Goal: Transaction & Acquisition: Purchase product/service

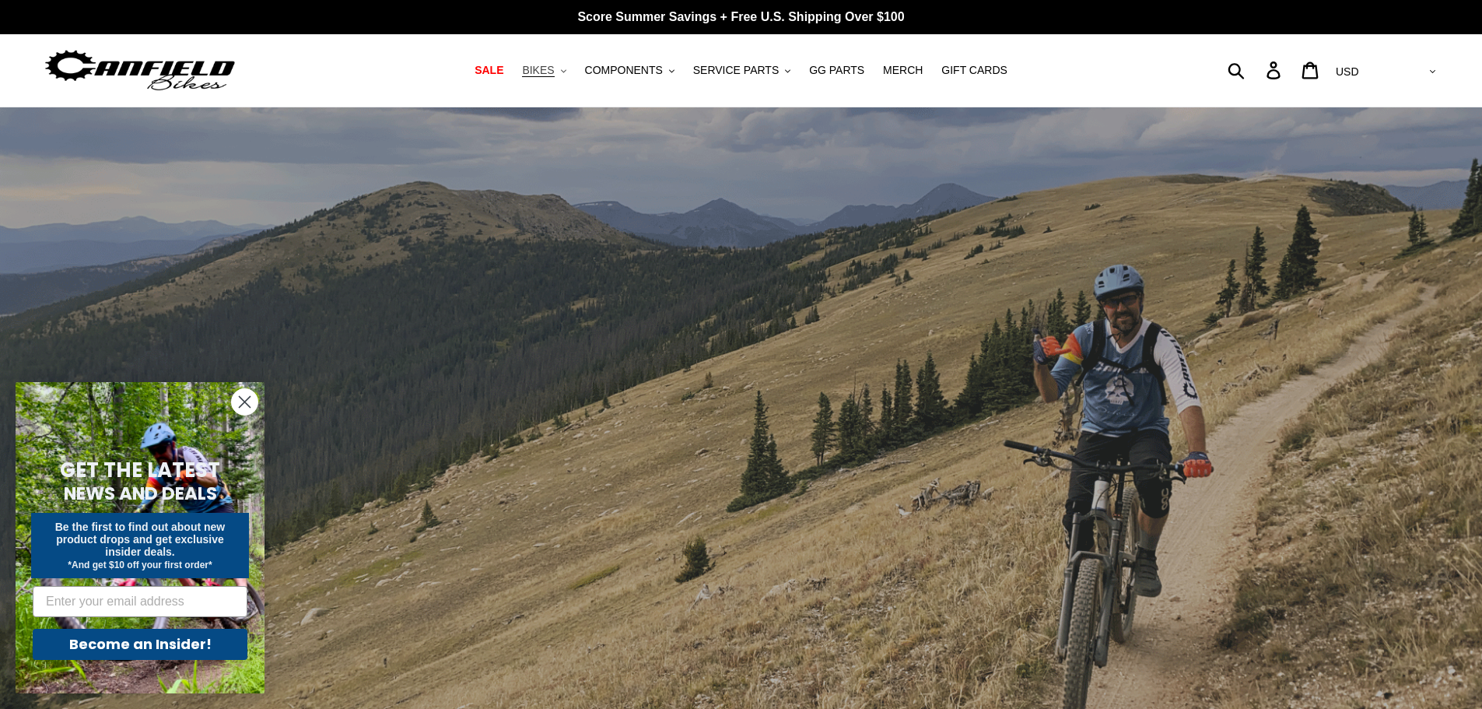
click at [570, 69] on button "BIKES .cls-1{fill:#231f20}" at bounding box center [543, 70] width 59 height 21
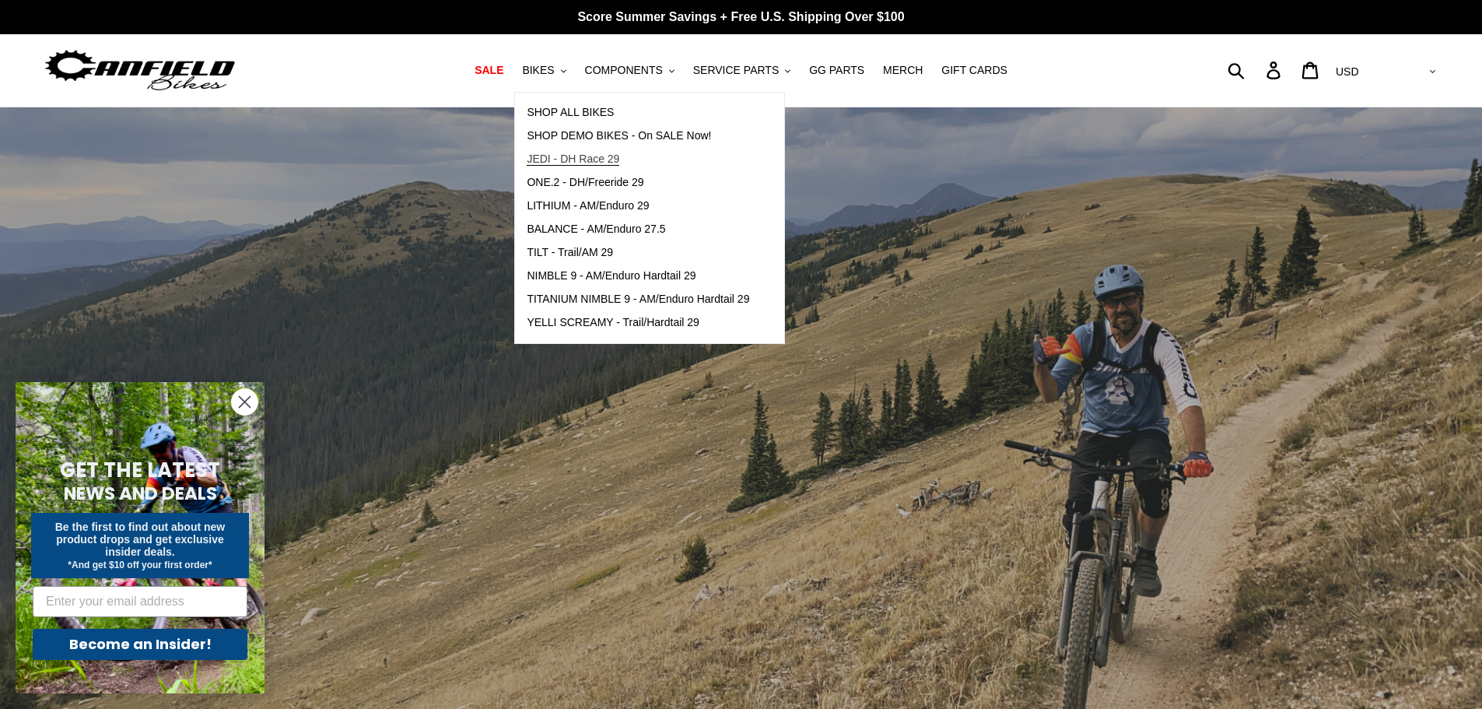
click at [560, 157] on span "JEDI - DH Race 29" at bounding box center [573, 159] width 93 height 13
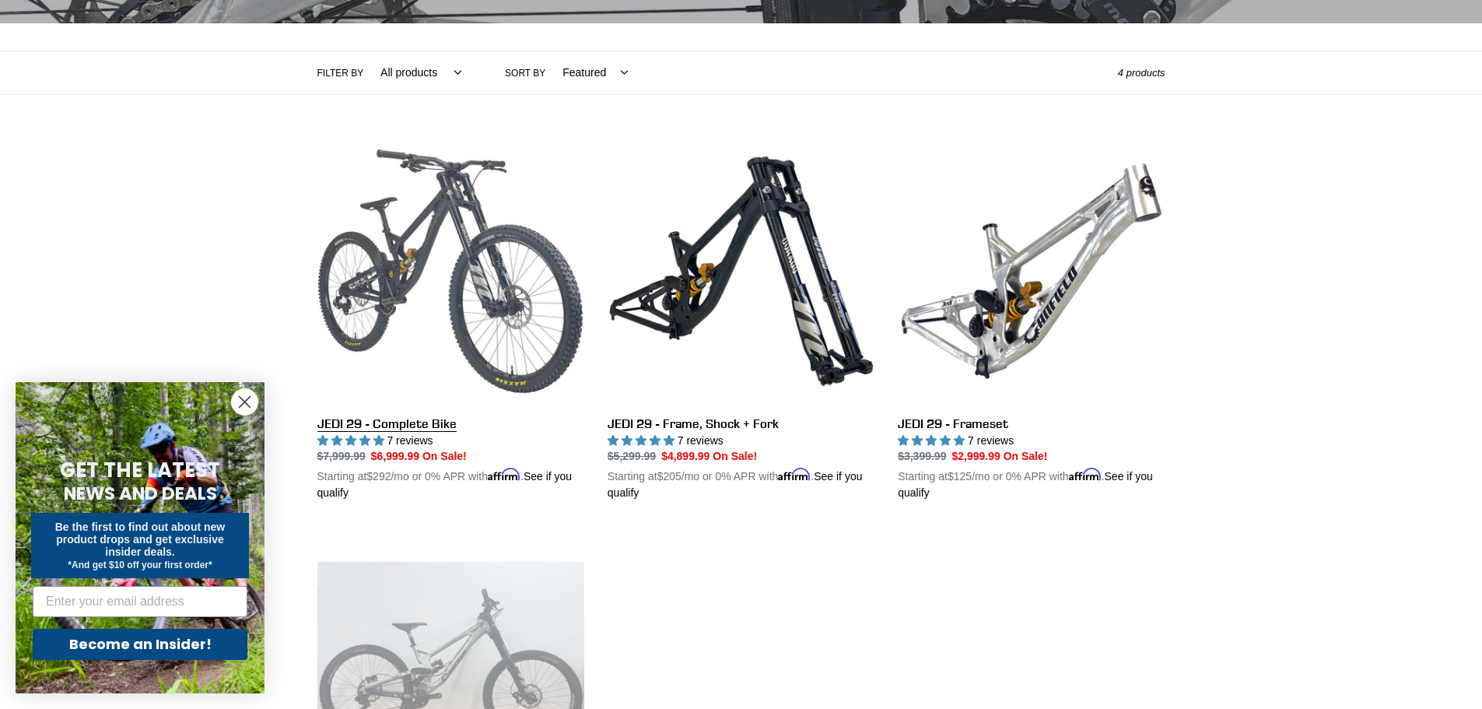
scroll to position [311, 0]
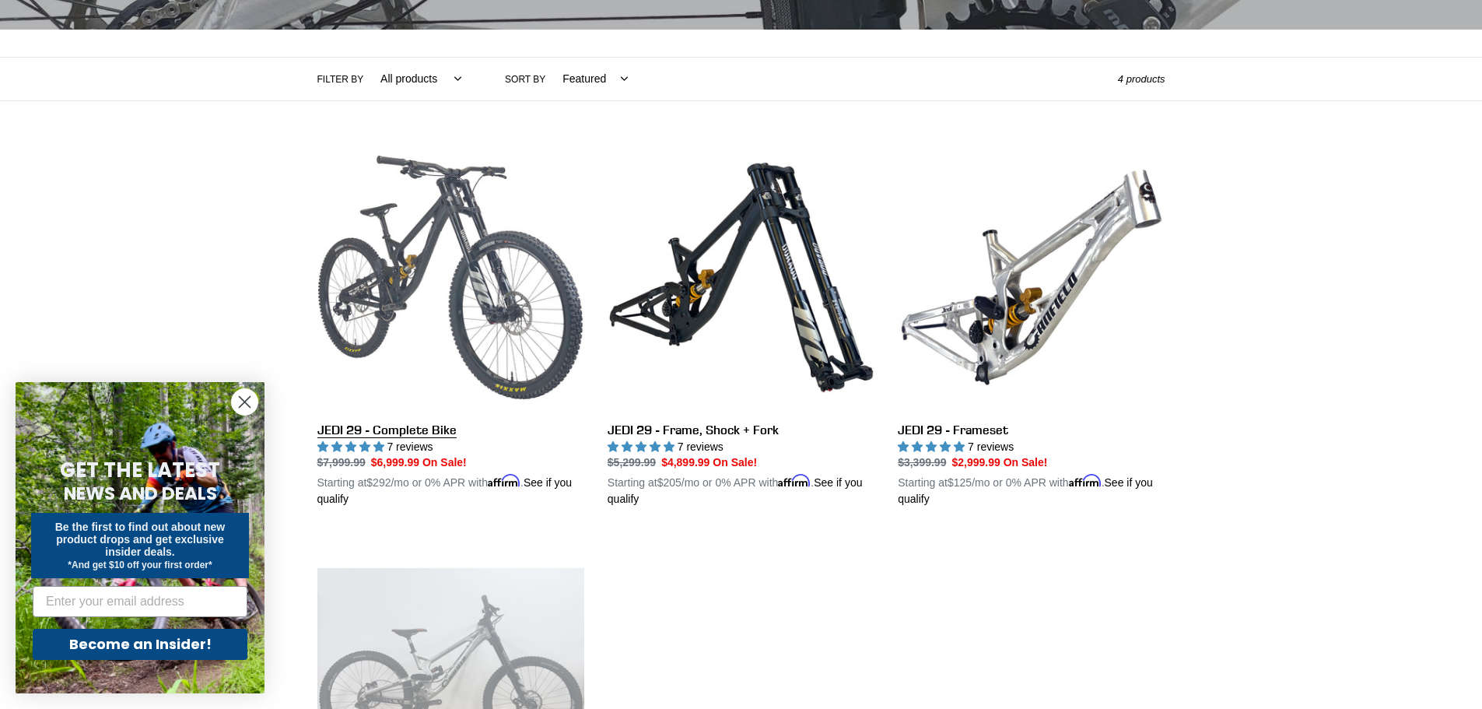
click at [479, 255] on link "JEDI 29 - Complete Bike" at bounding box center [451, 326] width 267 height 364
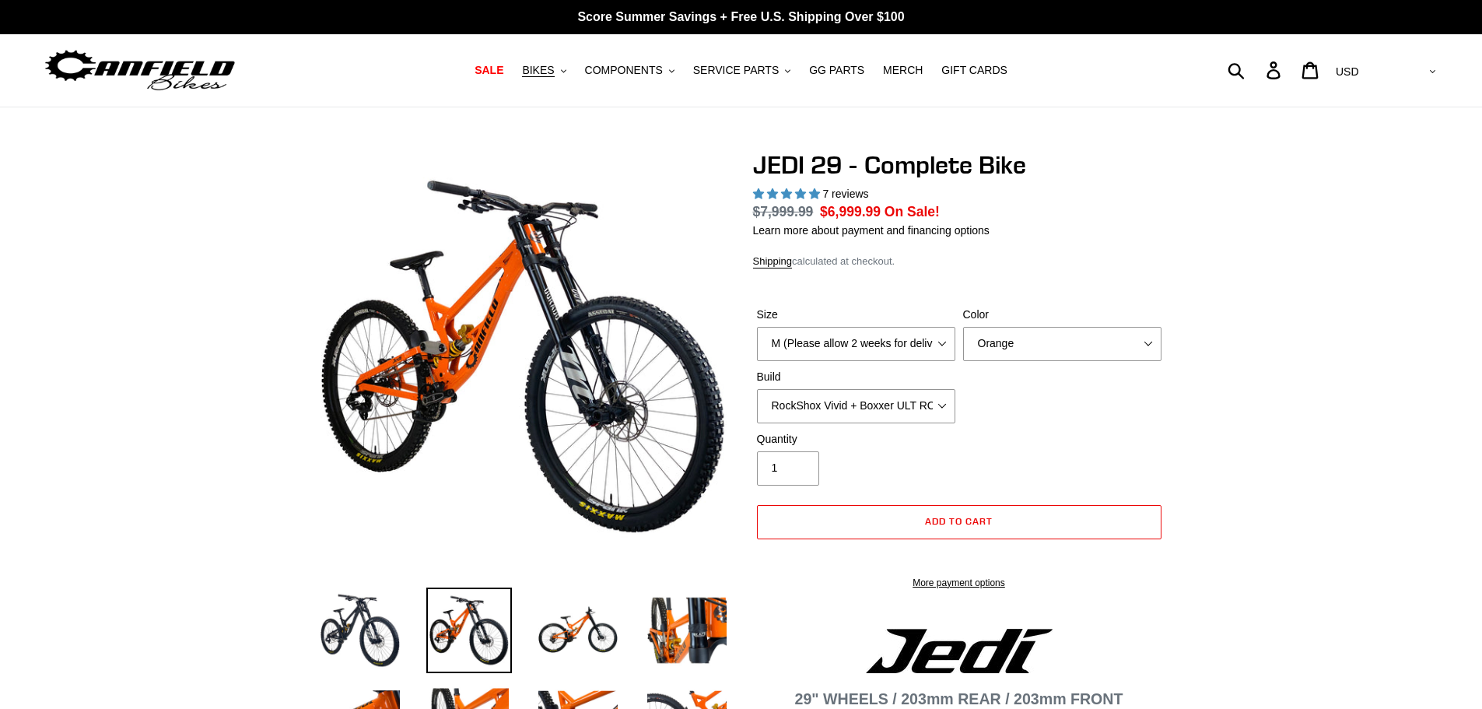
select select "highest-rating"
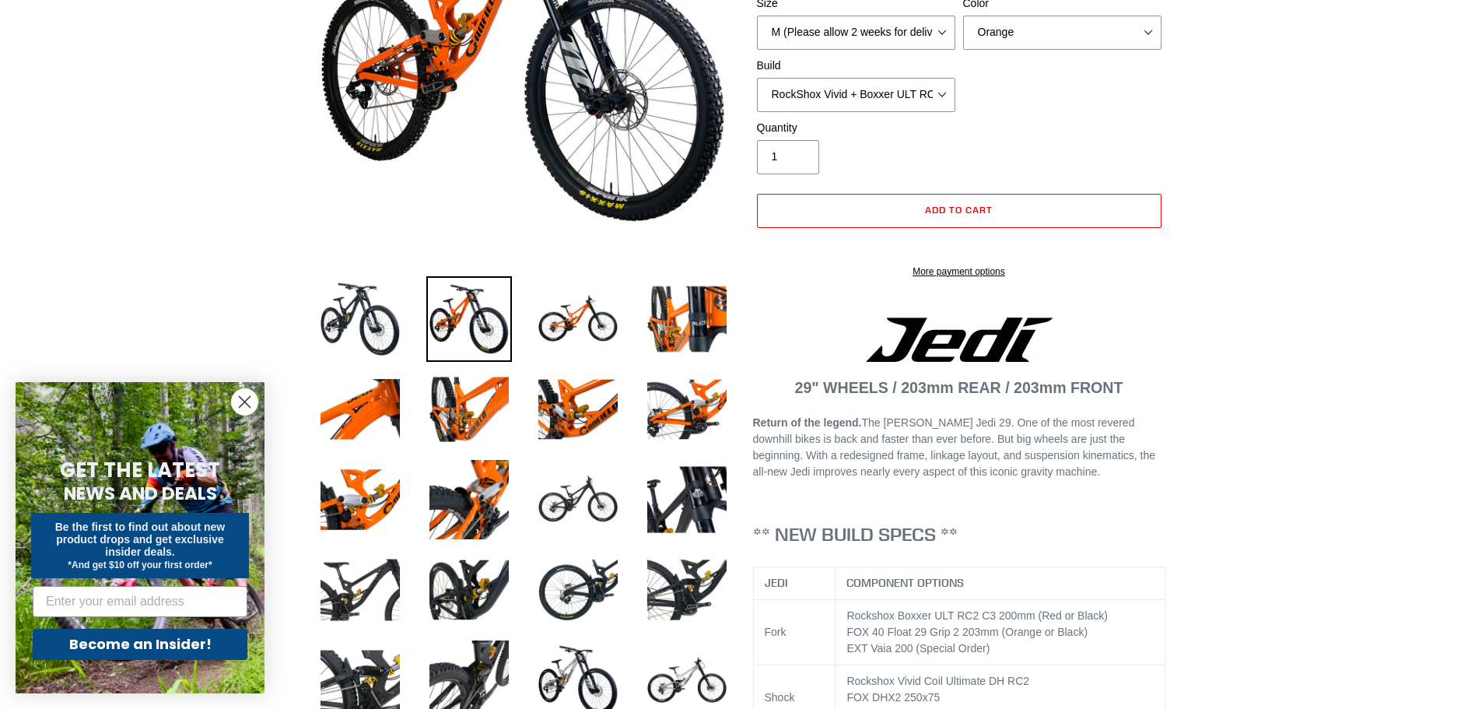
click at [935, 31] on div "Size M (Please allow 2 weeks for delivery) L (Please allow 2 weeks for delivery…" at bounding box center [856, 22] width 206 height 54
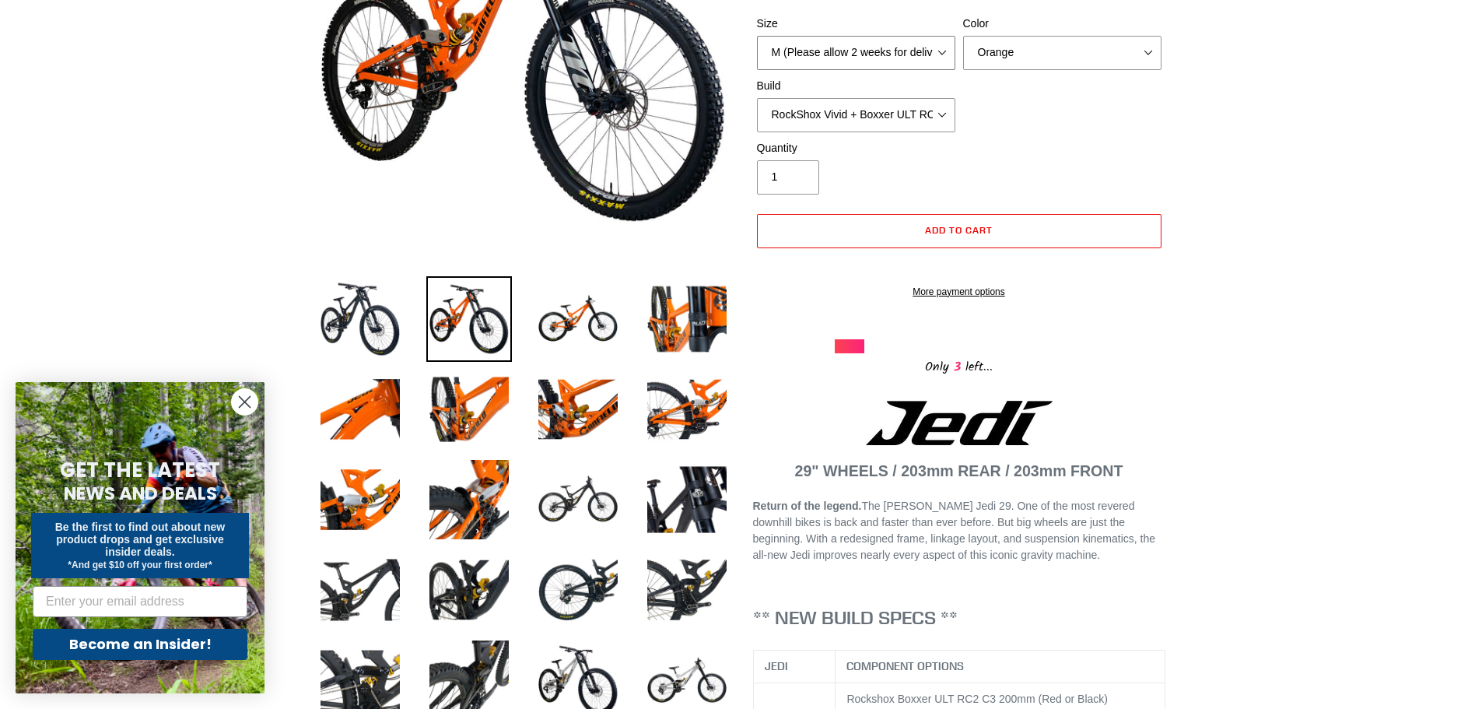
click at [919, 60] on select "M (Please allow 2 weeks for delivery) L (Please allow 2 weeks for delivery) XL …" at bounding box center [856, 53] width 198 height 34
select select "XL (Please allow 2 weeks for delivery)"
click at [757, 36] on select "M (Please allow 2 weeks for delivery) L (Please allow 2 weeks for delivery) XL …" at bounding box center [856, 53] width 198 height 34
click at [1063, 55] on select "Orange Stealth Black Raw" at bounding box center [1062, 53] width 198 height 34
select select "Stealth Black"
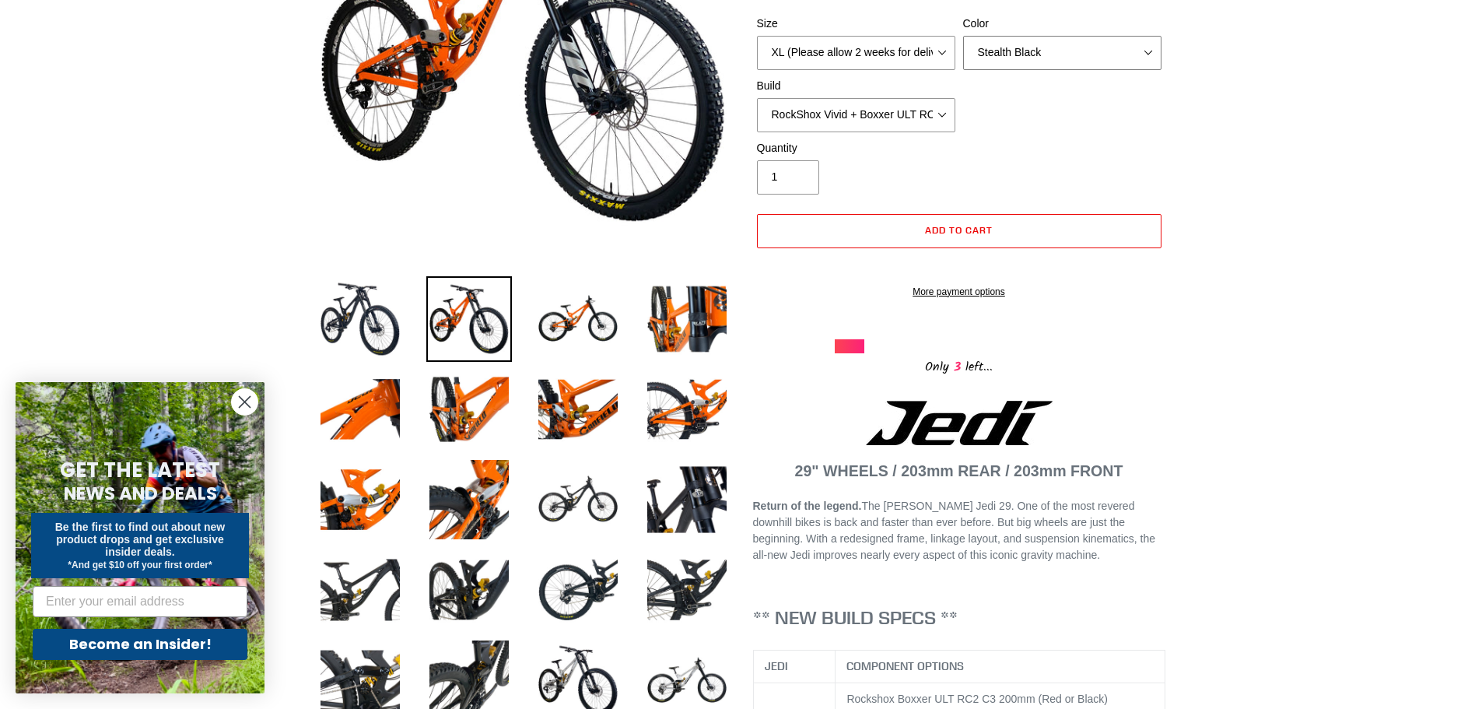
click at [963, 36] on select "Orange Stealth Black Raw" at bounding box center [1062, 53] width 198 height 34
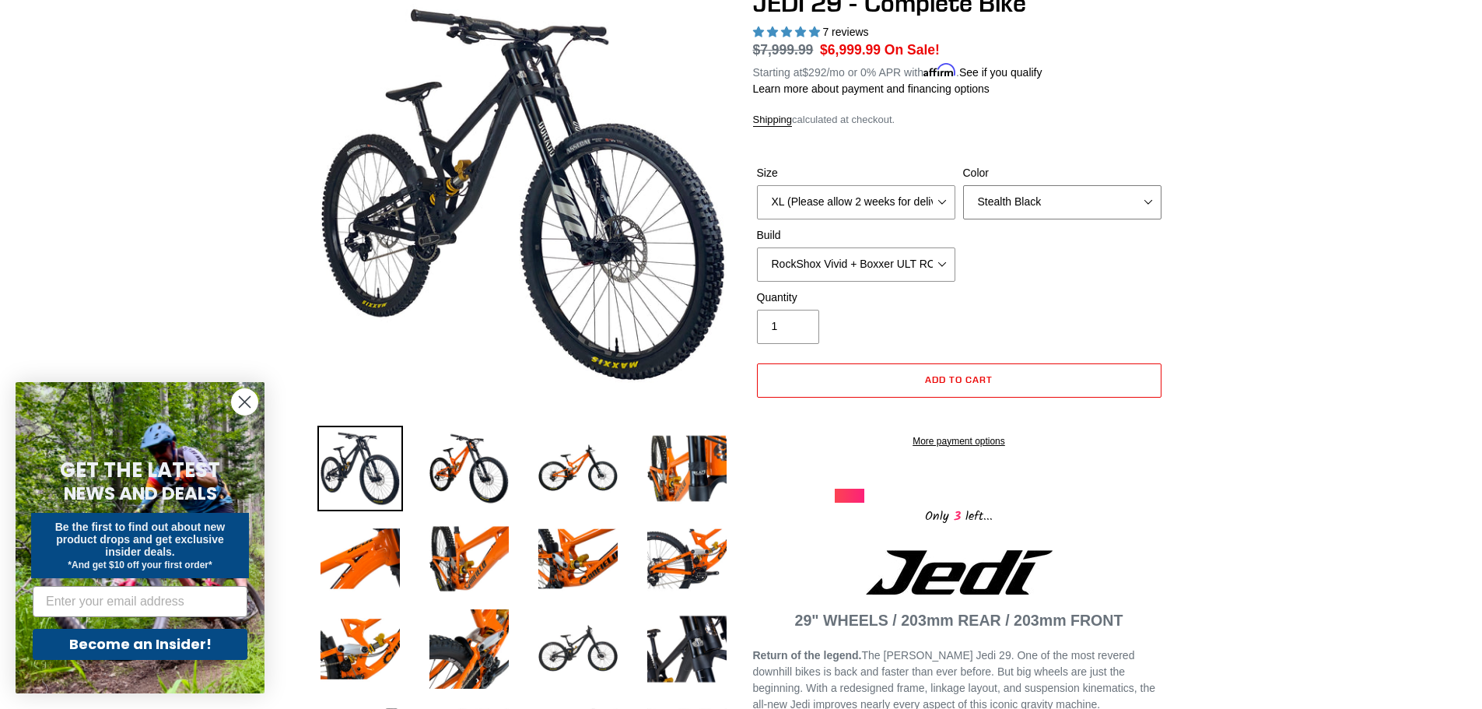
scroll to position [156, 0]
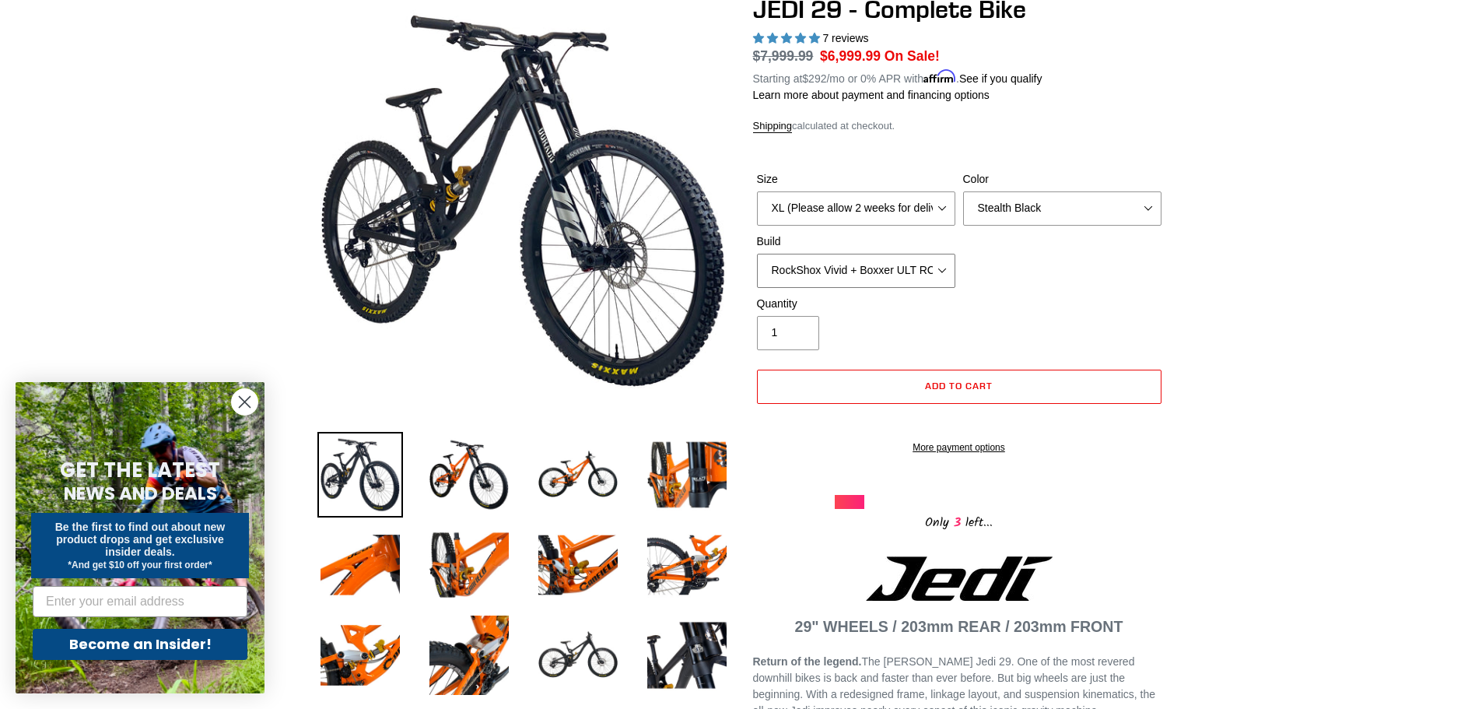
click at [930, 272] on select "RockShox Vivid + Boxxer ULT RC2 C3 200 + SRAM XO RockShox Vivid + Boxxer ULT RC…" at bounding box center [856, 271] width 198 height 34
click at [757, 254] on select "RockShox Vivid + Boxxer ULT RC2 C3 200 + SRAM XO RockShox Vivid + Boxxer ULT RC…" at bounding box center [856, 271] width 198 height 34
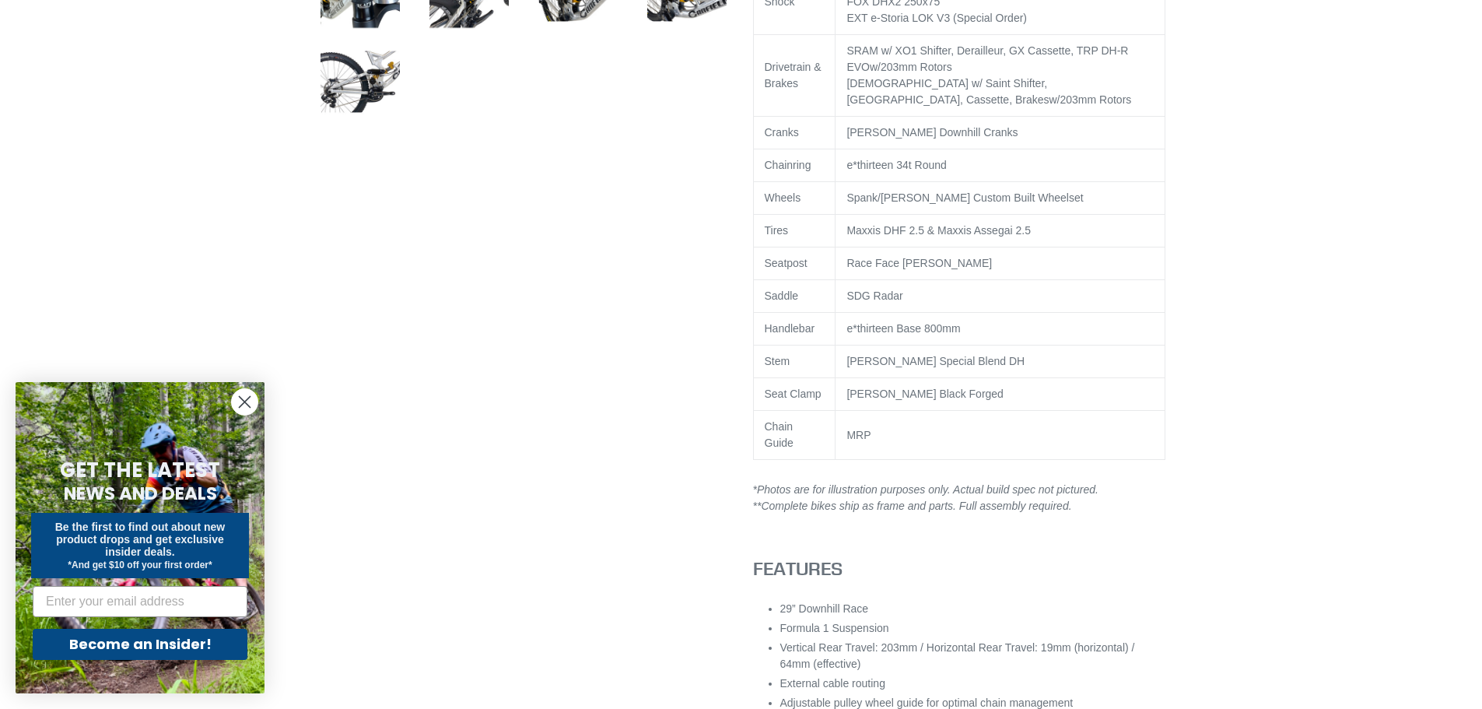
scroll to position [1089, 0]
drag, startPoint x: 858, startPoint y: 218, endPoint x: 999, endPoint y: 218, distance: 141.6
click at [999, 205] on span "Spank/Hadley DH Custom Built Wheelset" at bounding box center [965, 198] width 237 height 12
click at [1031, 205] on span "Spank/Hadley DH Custom Built Wheelset" at bounding box center [965, 198] width 237 height 12
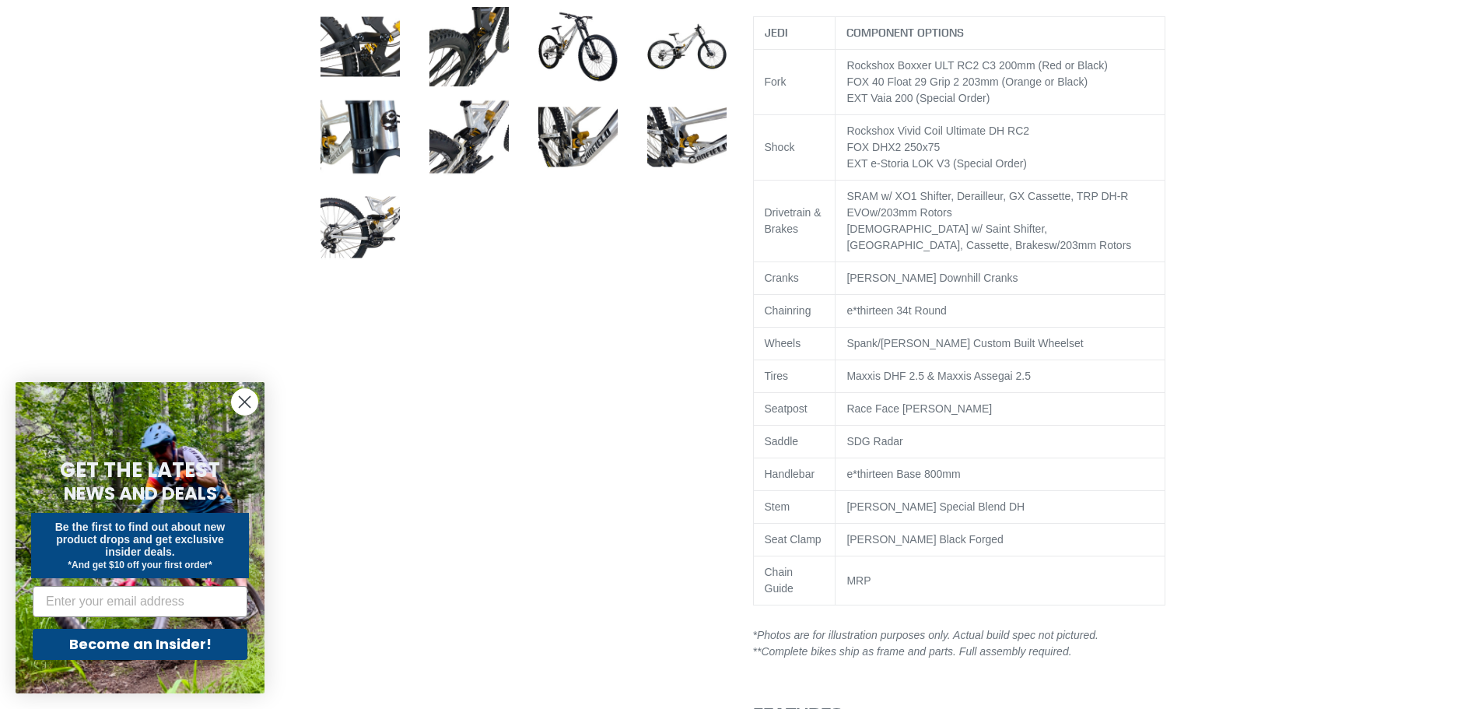
scroll to position [934, 0]
